Goal: Task Accomplishment & Management: Manage account settings

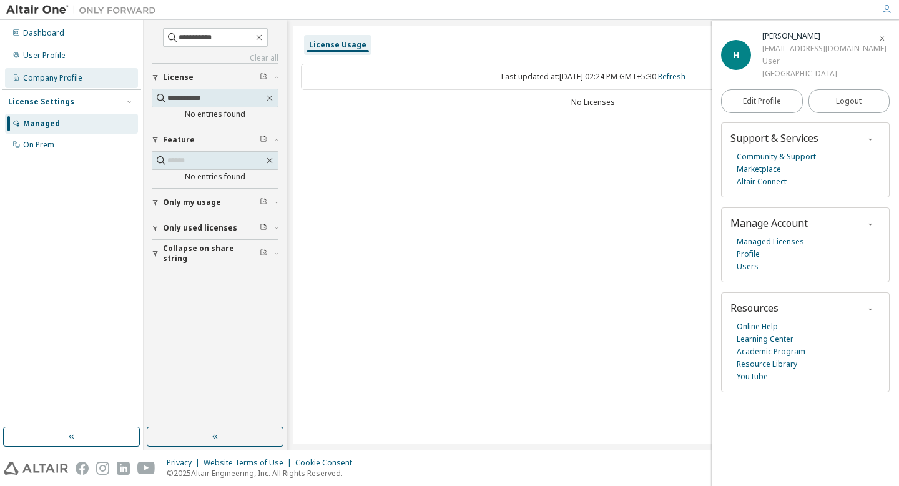
click at [63, 77] on div "Company Profile" at bounding box center [52, 78] width 59 height 10
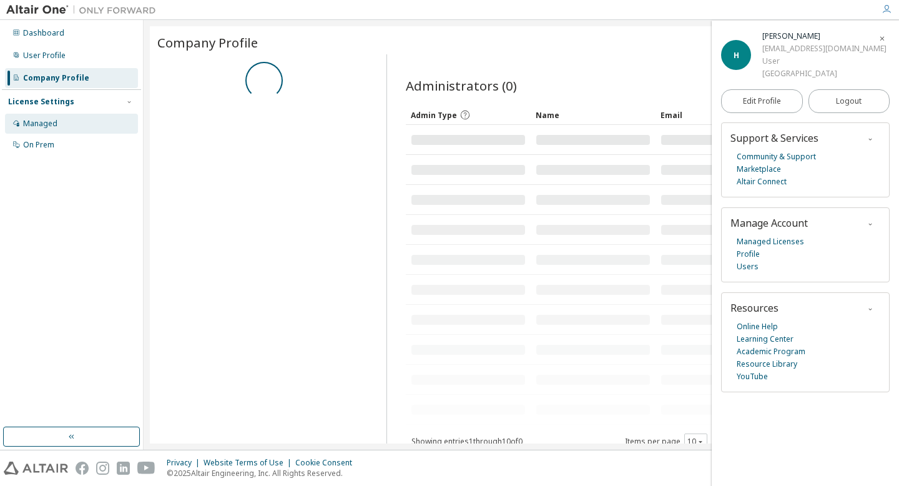
click at [51, 121] on div "Managed" at bounding box center [40, 124] width 34 height 10
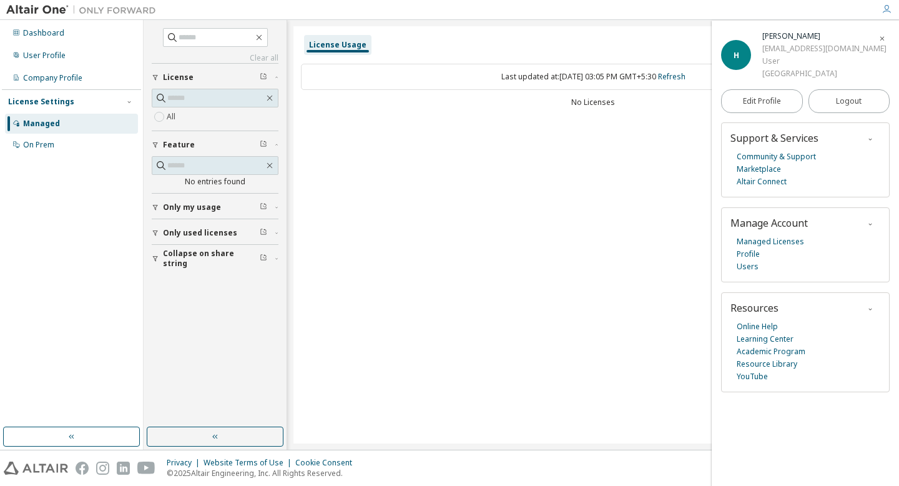
click at [197, 255] on span "Collapse on share string" at bounding box center [211, 259] width 97 height 20
click at [210, 228] on span "Only used licenses" at bounding box center [200, 233] width 74 height 10
click at [216, 213] on button "Only my usage" at bounding box center [215, 207] width 127 height 27
